Goal: Task Accomplishment & Management: Use online tool/utility

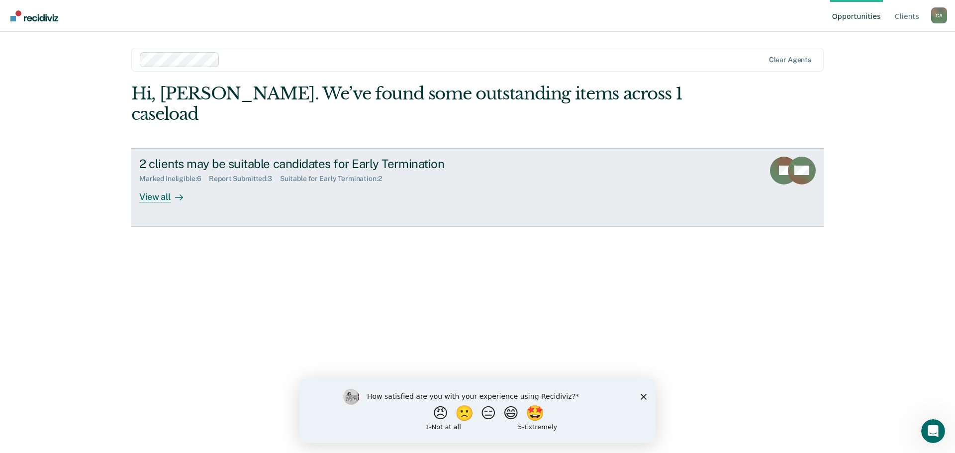
click at [159, 193] on div "View all" at bounding box center [167, 192] width 56 height 19
